Goal: Information Seeking & Learning: Learn about a topic

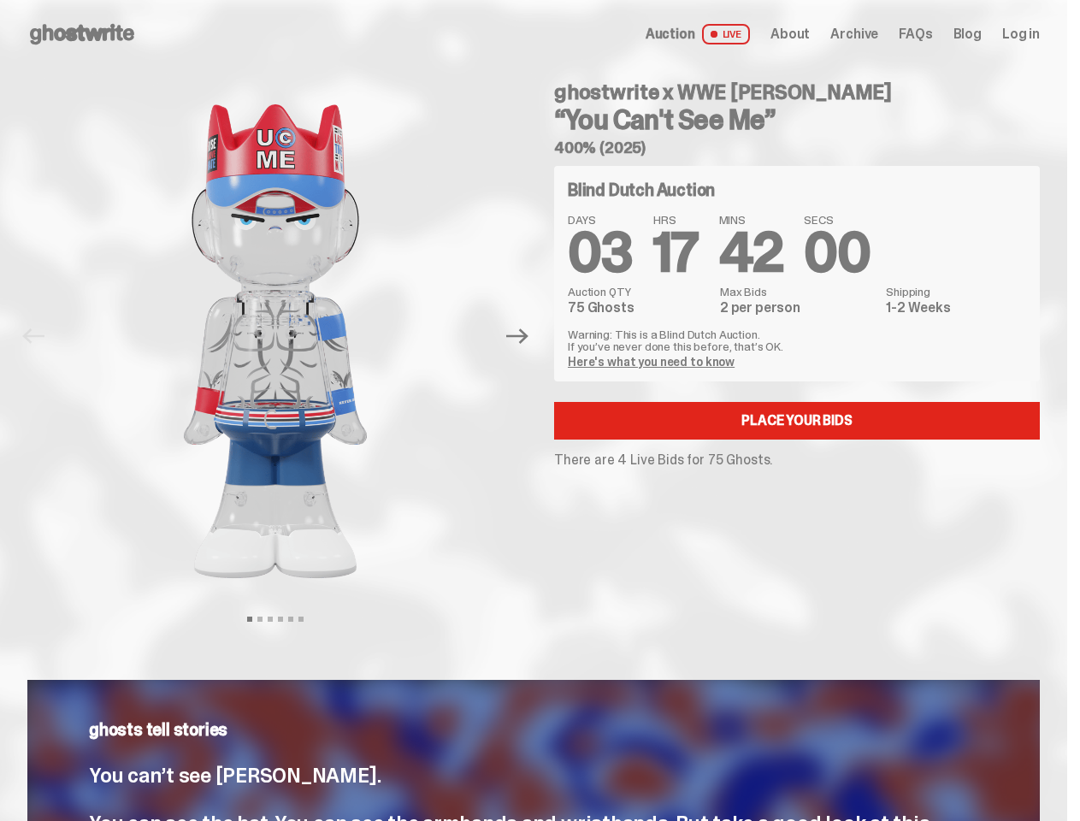
click at [540, 411] on div "ghostwrite x WWE John Cena “You Can't See Me” 400% (2025) Blind Dutch Auction D…" at bounding box center [787, 336] width 506 height 536
click at [286, 336] on img at bounding box center [275, 341] width 436 height 546
click at [524, 336] on icon "Next" at bounding box center [517, 336] width 22 height 15
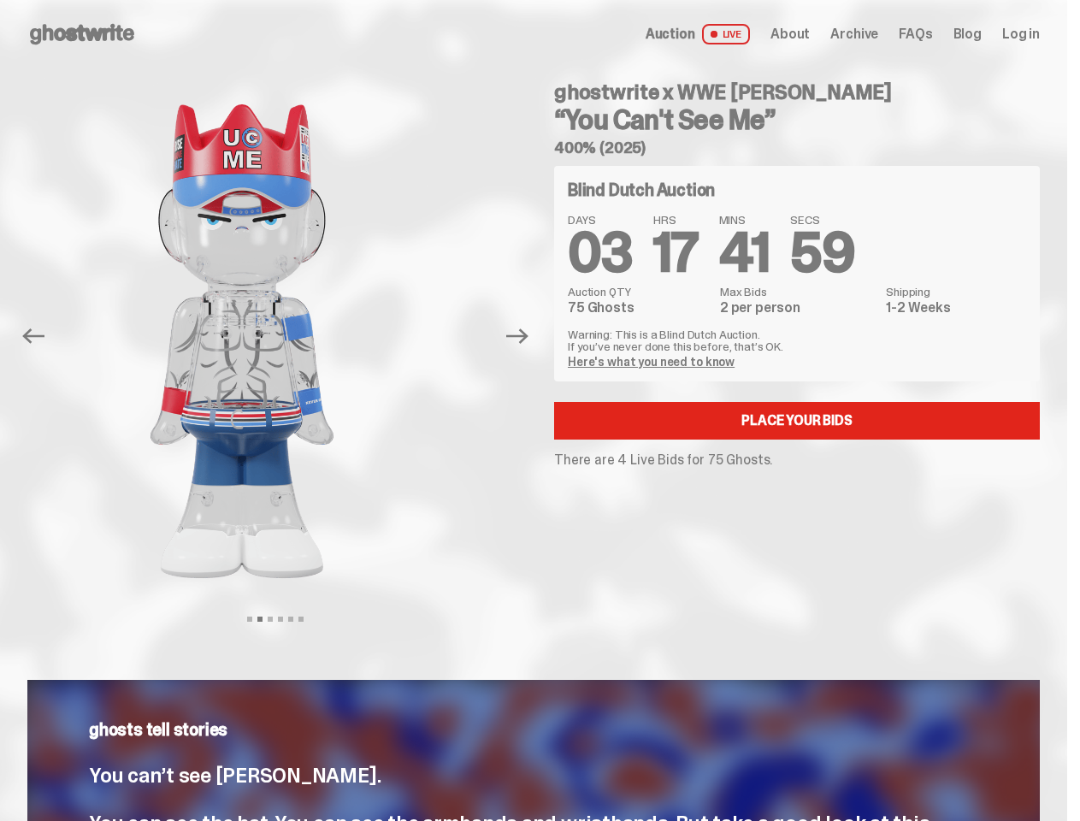
click at [0, 87] on div "ghostwrite x WWE John Cena “You Can't See Me” 400% (2025) Previous Next View sl…" at bounding box center [533, 353] width 1067 height 570
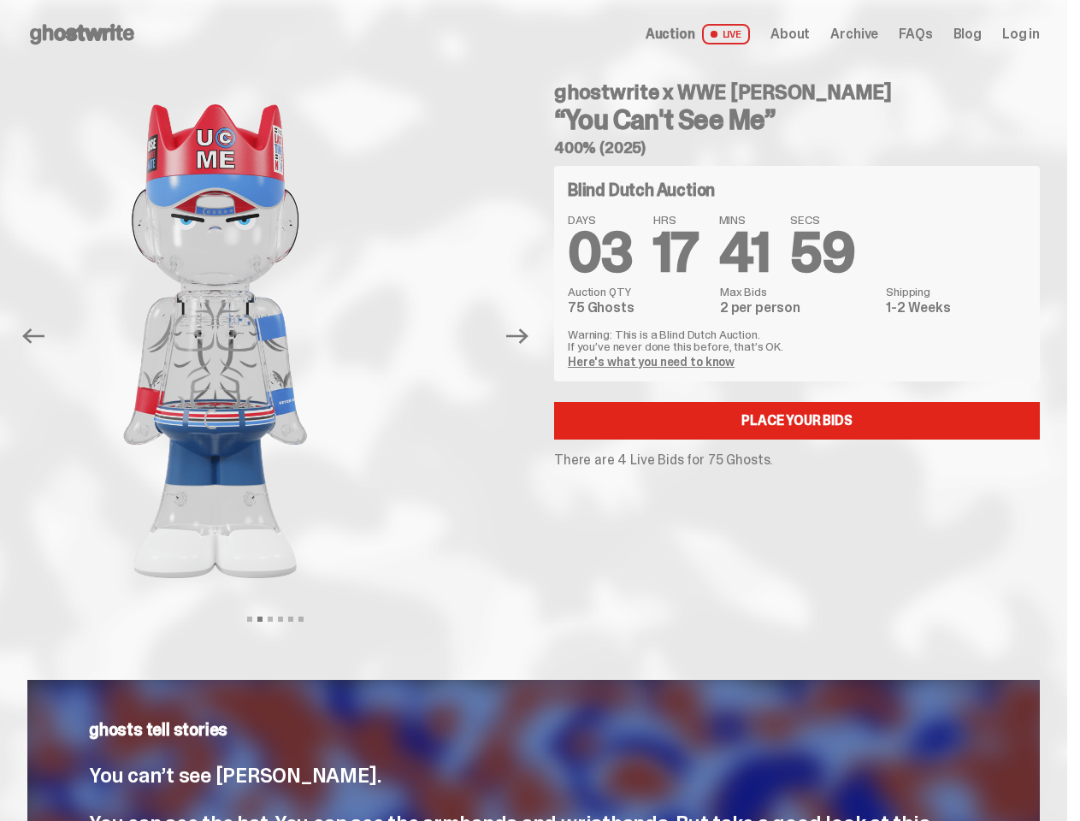
click at [653, 362] on link "Here's what you need to know" at bounding box center [651, 361] width 167 height 15
